Goal: Obtain resource: Obtain resource

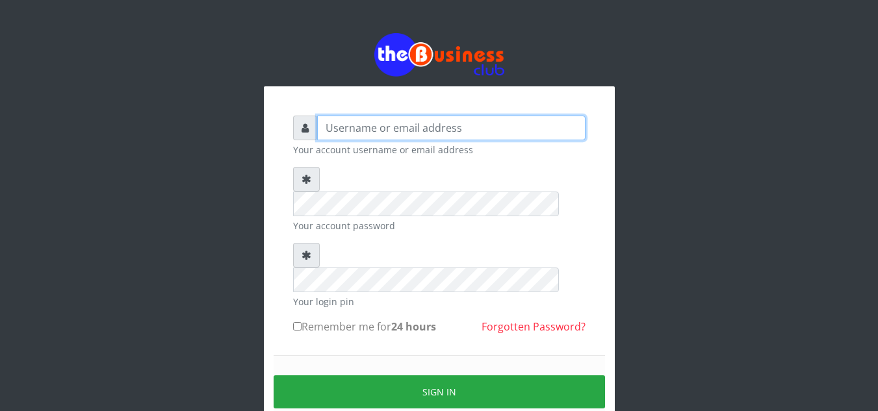
type input "Obymary"
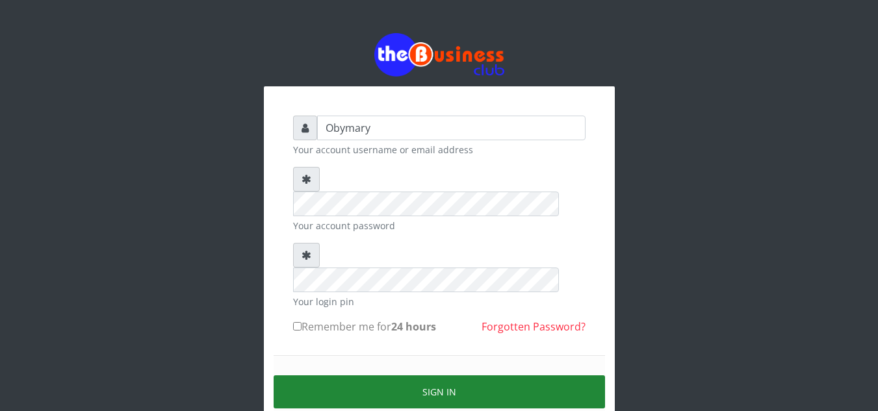
click at [434, 376] on button "Sign in" at bounding box center [440, 392] width 332 height 33
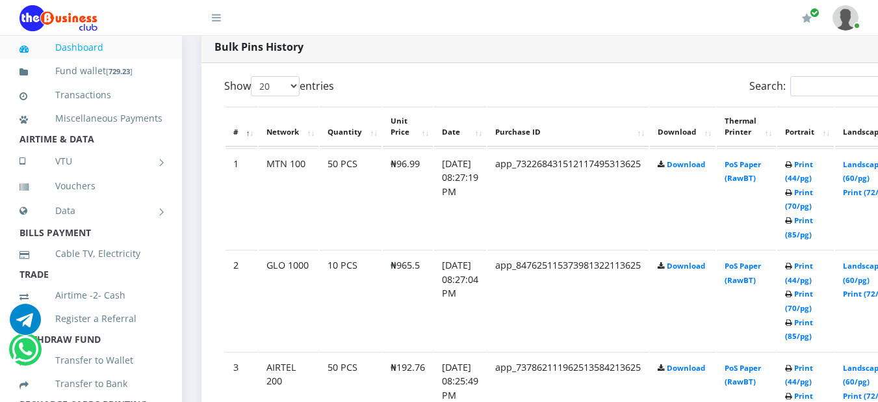
scroll to position [676, 0]
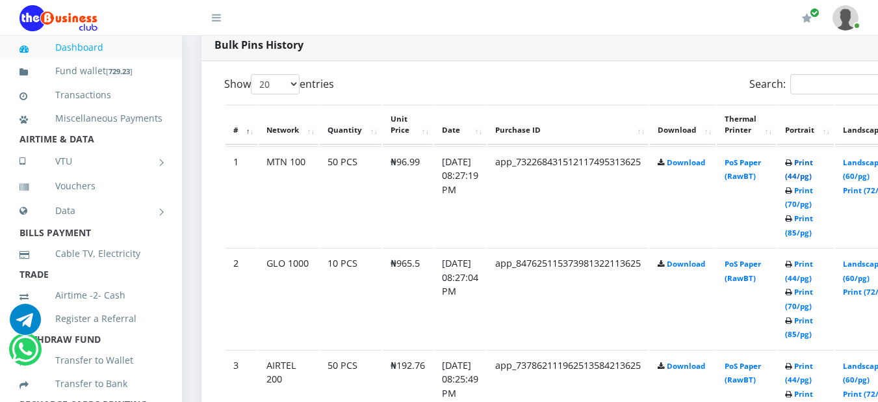
click at [813, 164] on link "Print (44/pg)" at bounding box center [799, 169] width 28 height 24
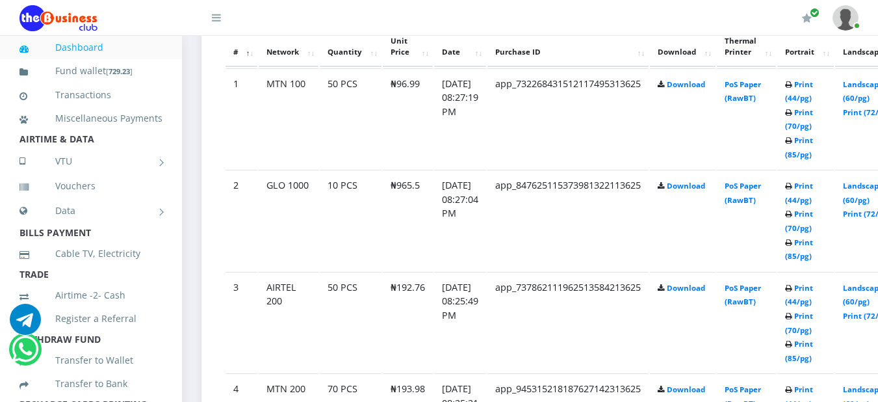
scroll to position [780, 0]
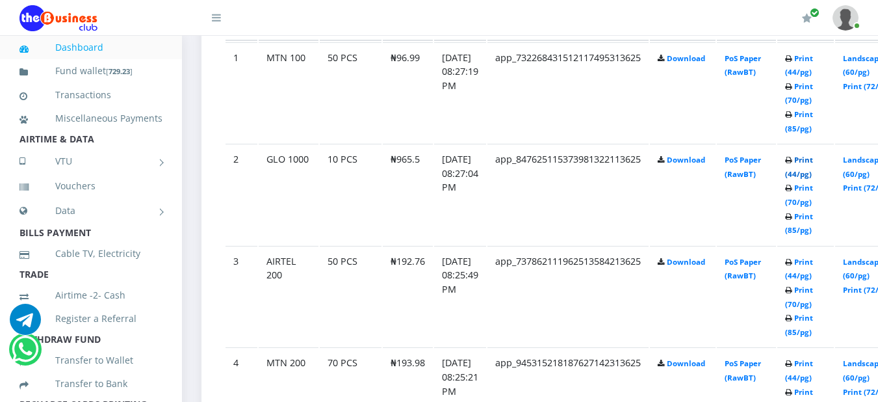
click at [813, 164] on link "Print (44/pg)" at bounding box center [799, 167] width 28 height 24
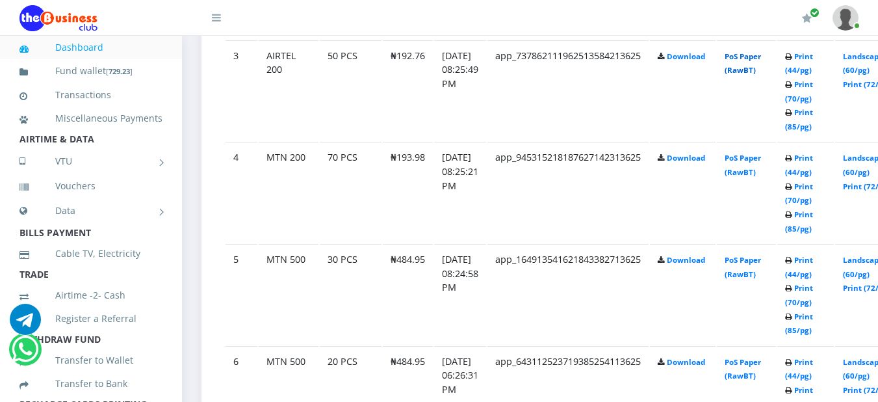
scroll to position [988, 0]
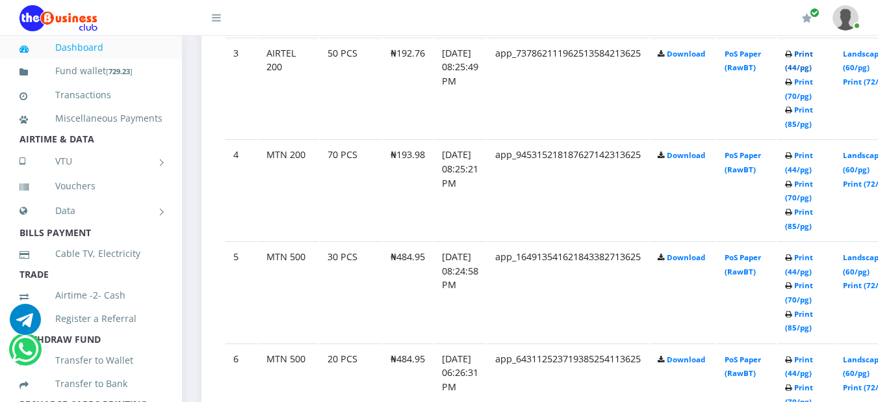
click at [813, 60] on link "Print (44/pg)" at bounding box center [799, 61] width 28 height 24
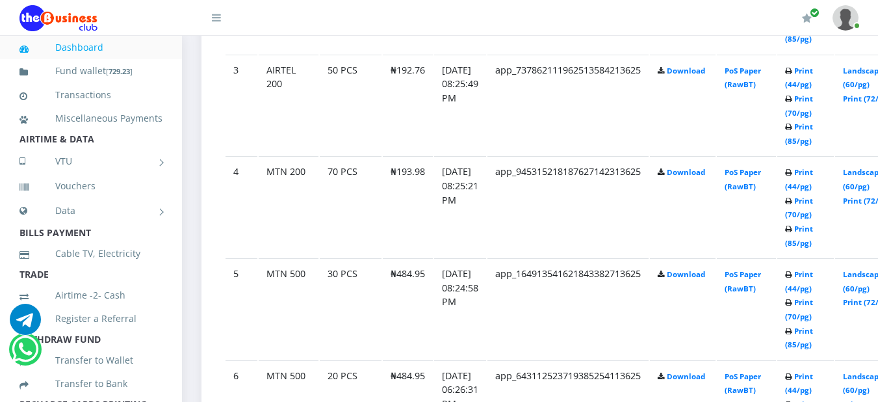
scroll to position [997, 0]
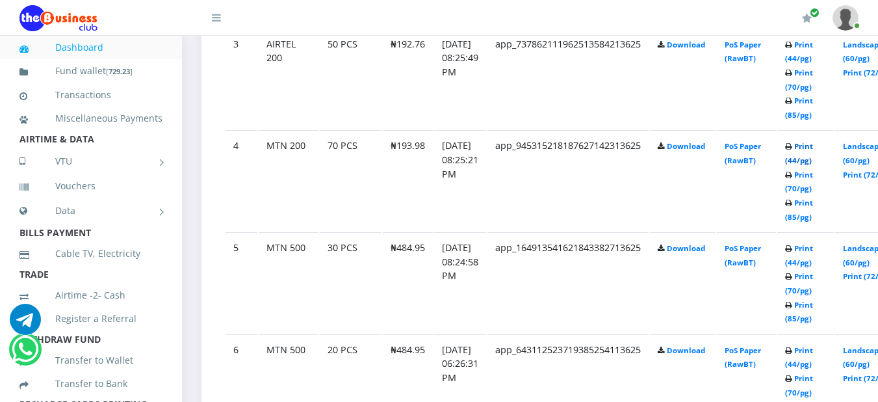
click at [813, 153] on link "Print (44/pg)" at bounding box center [799, 153] width 28 height 24
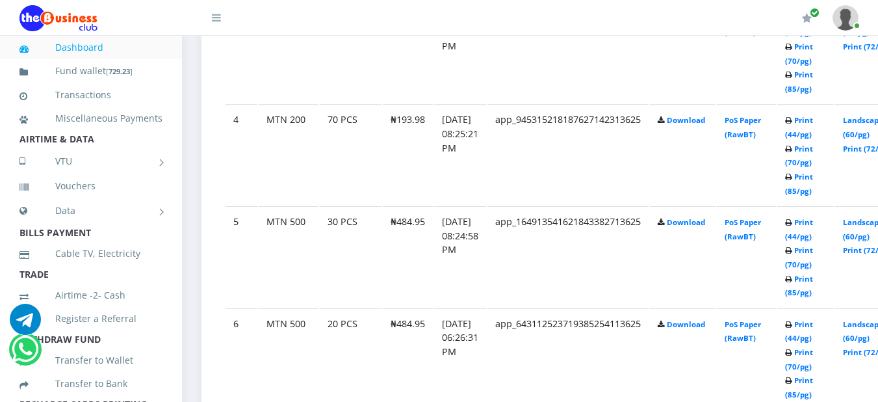
scroll to position [1049, 0]
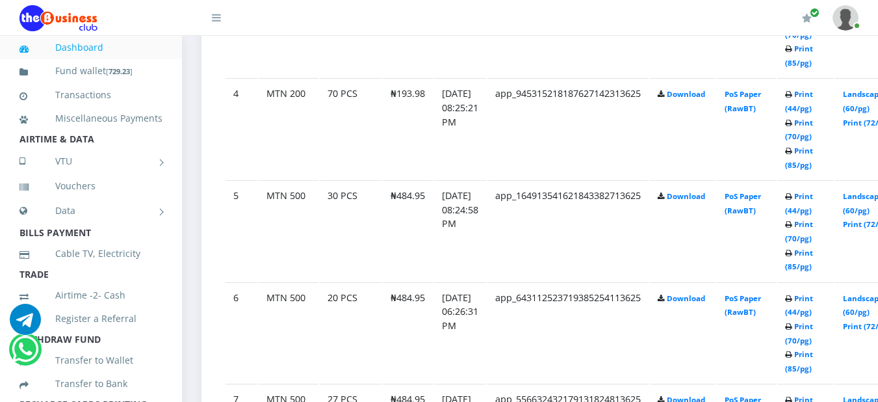
click at [813, 202] on link "Print (44/pg)" at bounding box center [799, 203] width 28 height 24
